Goal: Book appointment/travel/reservation

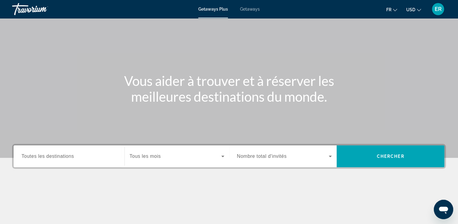
scroll to position [104, 0]
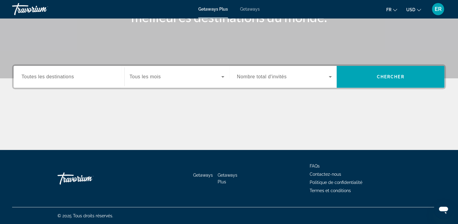
click at [69, 81] on div "Search widget" at bounding box center [69, 76] width 95 height 17
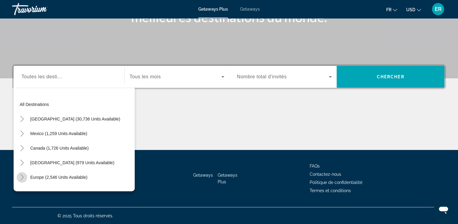
click at [22, 176] on icon "Toggle Europe (2,546 units available)" at bounding box center [22, 177] width 6 height 6
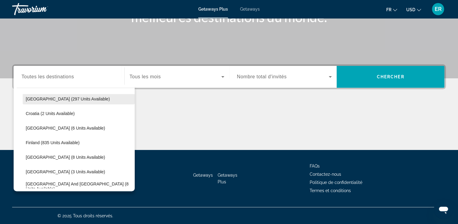
scroll to position [113, 0]
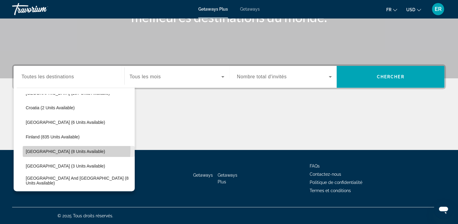
click at [54, 149] on span "[GEOGRAPHIC_DATA] (8 units available)" at bounding box center [65, 151] width 79 height 5
type input "**********"
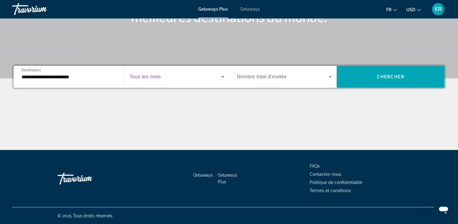
click at [170, 76] on span "Search widget" at bounding box center [176, 76] width 92 height 7
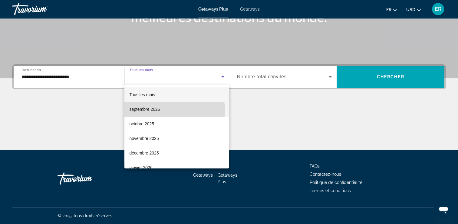
click at [162, 113] on mat-option "septembre 2025" at bounding box center [177, 109] width 105 height 15
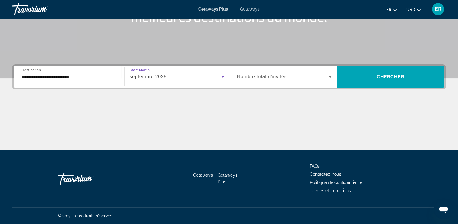
click at [259, 71] on div "Search widget" at bounding box center [284, 76] width 95 height 17
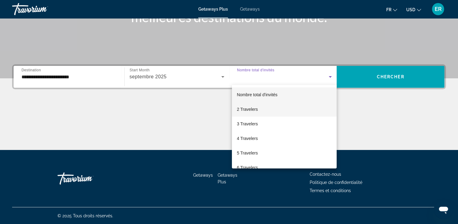
click at [261, 112] on mat-option "2 Travelers" at bounding box center [284, 109] width 105 height 15
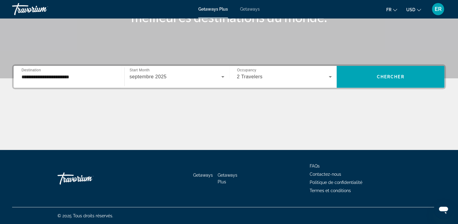
click at [248, 7] on span "Getaways" at bounding box center [250, 9] width 20 height 5
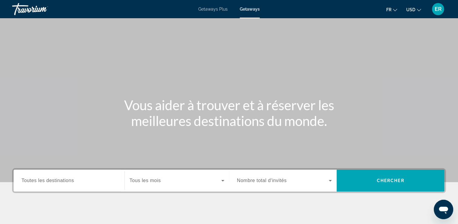
click at [59, 180] on span "Toutes les destinations" at bounding box center [48, 180] width 52 height 5
click at [59, 180] on input "Destination Toutes les destinations" at bounding box center [69, 180] width 95 height 7
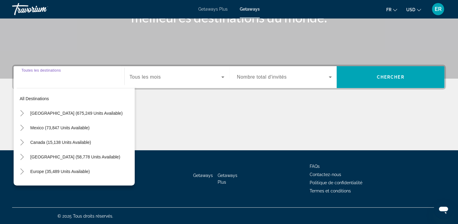
scroll to position [104, 0]
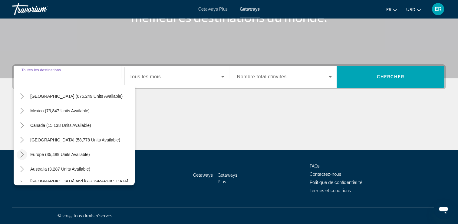
click at [23, 152] on icon "Toggle Europe (35,489 units available)" at bounding box center [22, 154] width 6 height 6
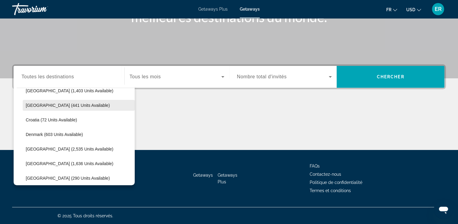
scroll to position [111, 0]
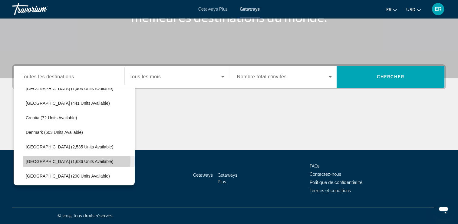
click at [67, 159] on span "[GEOGRAPHIC_DATA] (1,636 units available)" at bounding box center [70, 161] width 88 height 5
type input "**********"
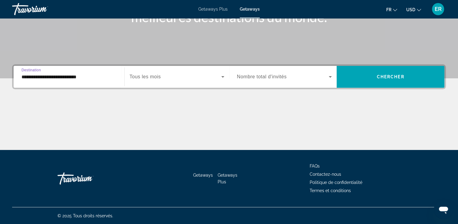
click at [140, 82] on div "Search widget" at bounding box center [177, 76] width 95 height 17
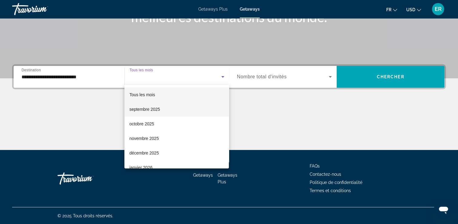
click at [157, 107] on span "septembre 2025" at bounding box center [144, 108] width 31 height 7
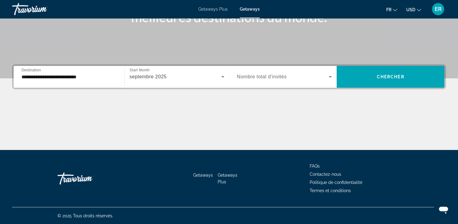
click at [252, 71] on div "Search widget" at bounding box center [284, 76] width 95 height 17
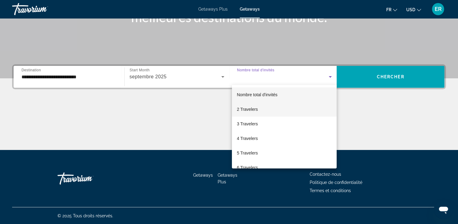
click at [254, 111] on span "2 Travelers" at bounding box center [247, 108] width 21 height 7
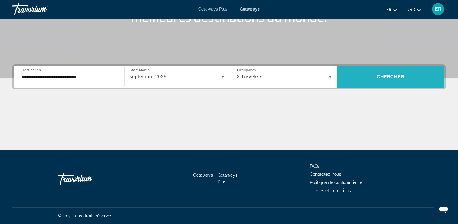
click at [382, 72] on span "Search widget" at bounding box center [391, 76] width 108 height 15
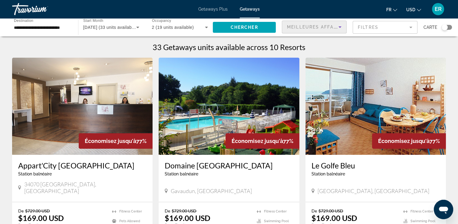
click at [309, 26] on span "Meilleures affaires" at bounding box center [316, 27] width 58 height 5
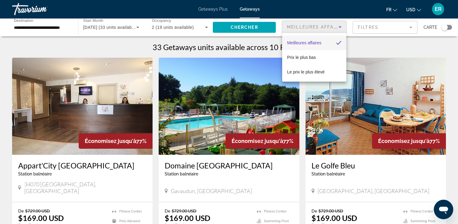
click at [358, 29] on div at bounding box center [229, 112] width 458 height 224
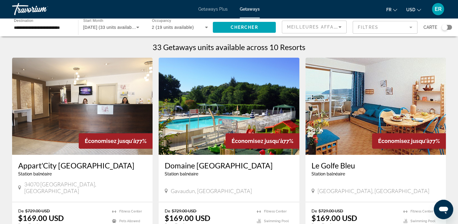
click at [358, 30] on mat-form-field "Filtres" at bounding box center [385, 27] width 65 height 13
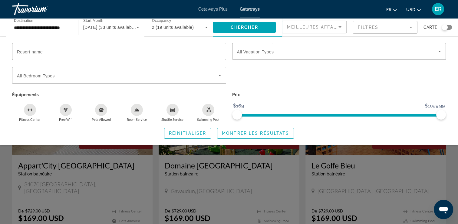
click at [359, 30] on mat-form-field "Filtres" at bounding box center [385, 27] width 65 height 13
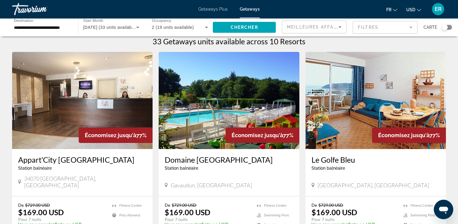
scroll to position [5, 0]
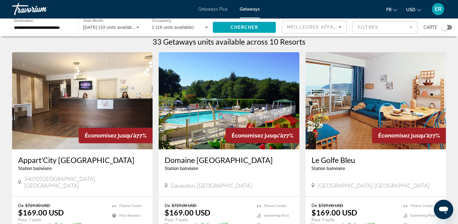
click at [130, 100] on img "Main content" at bounding box center [82, 100] width 141 height 97
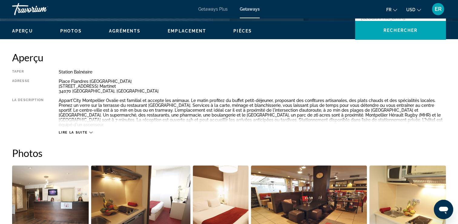
scroll to position [161, 0]
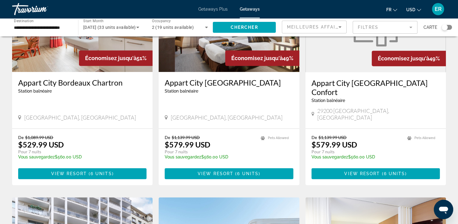
scroll to position [292, 0]
